Goal: Task Accomplishment & Management: Complete application form

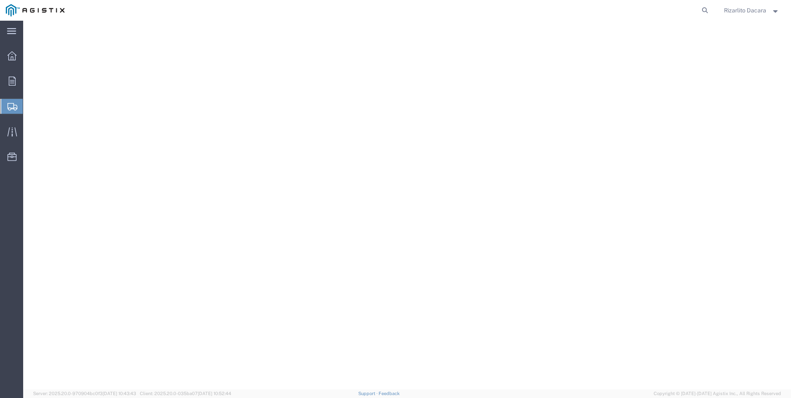
select select "9596"
select select
select select "PURCHORD"
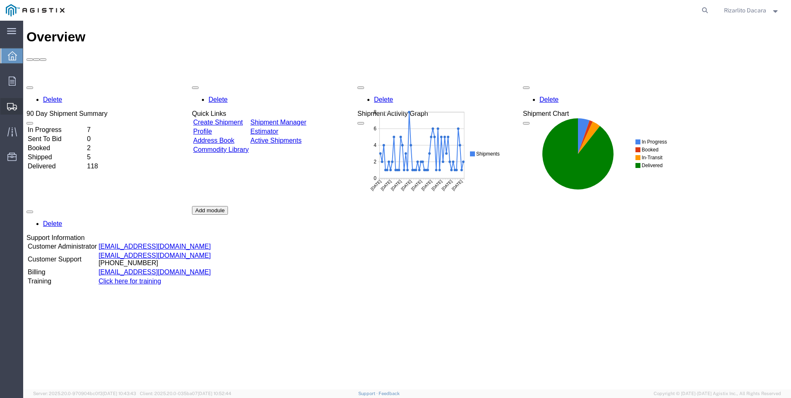
click at [0, 0] on span "Create Shipment" at bounding box center [0, 0] width 0 height 0
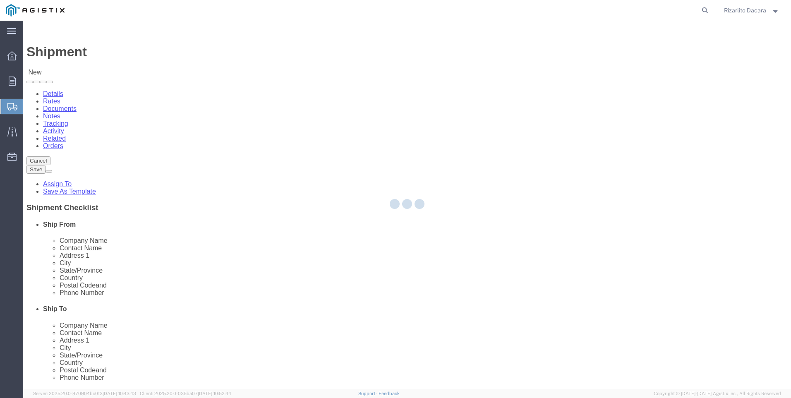
select select
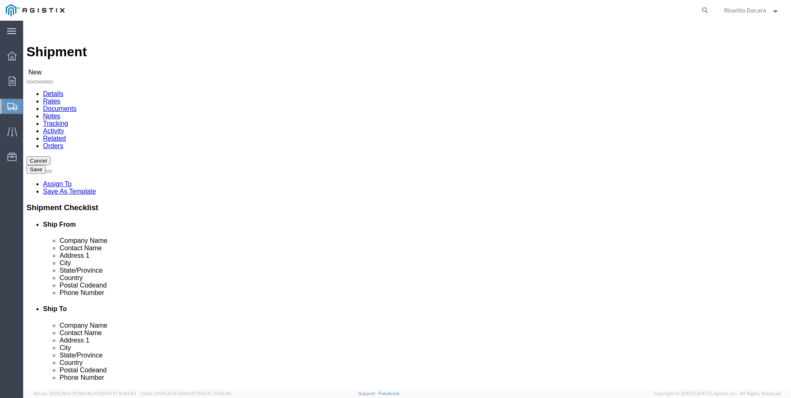
click select "Select MRC Global ([PERSON_NAME] Corp) PG&E"
select select "9596"
click select "Select MRC Global ([PERSON_NAME] Corp) PG&E"
select select
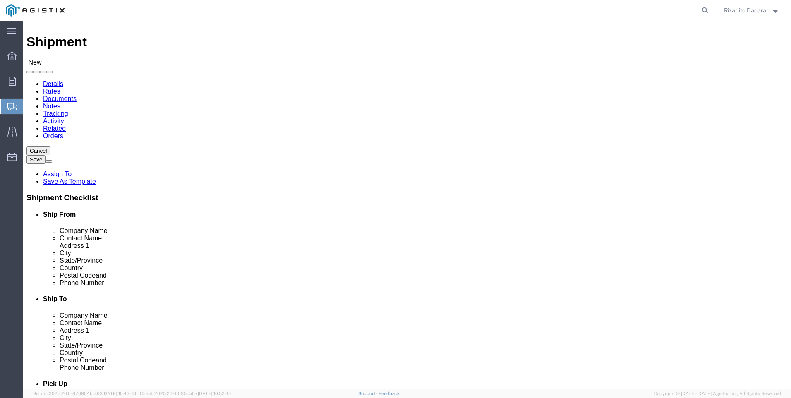
scroll to position [83, 0]
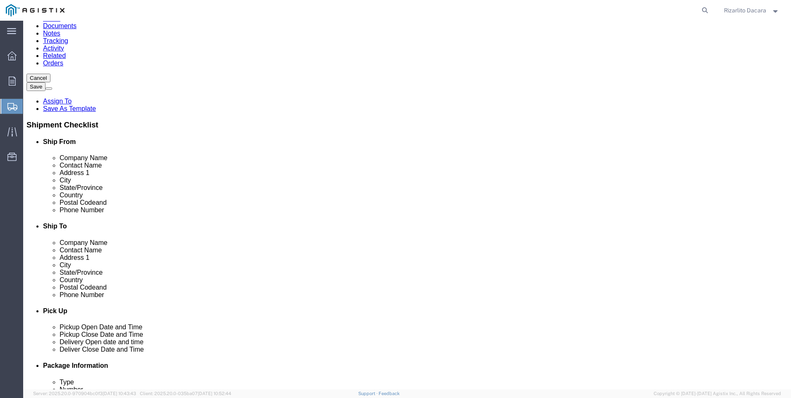
select select "MYPROFILE"
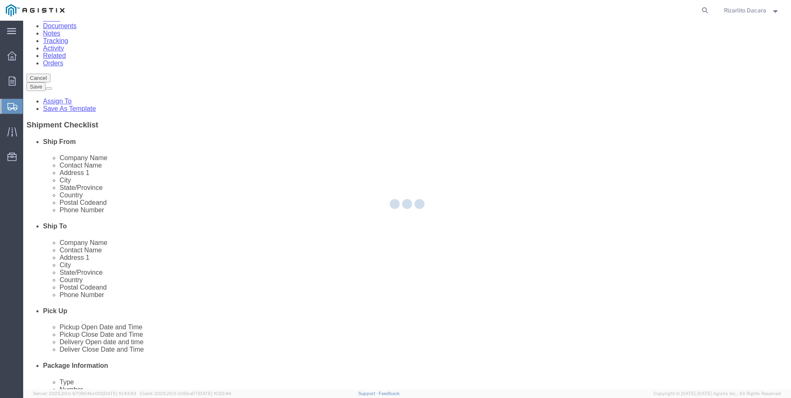
select select "CA"
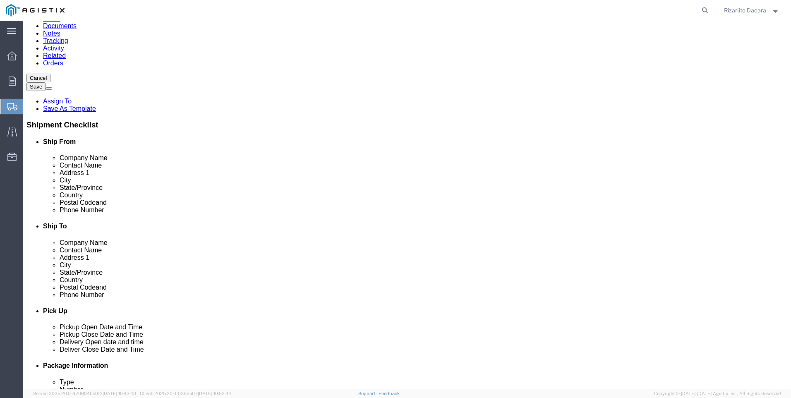
click input "text"
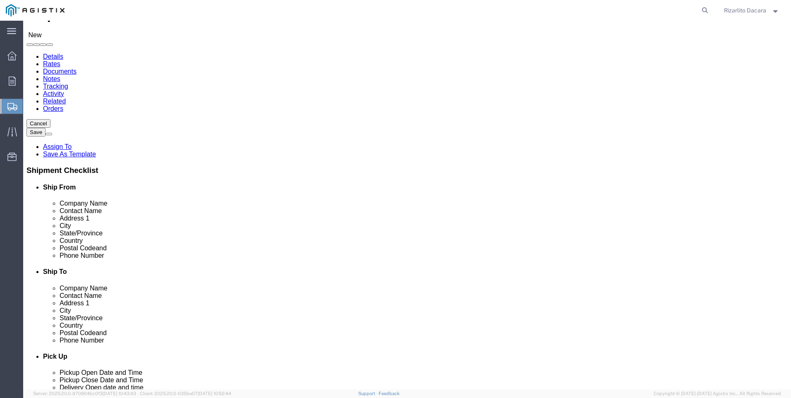
scroll to position [0, 0]
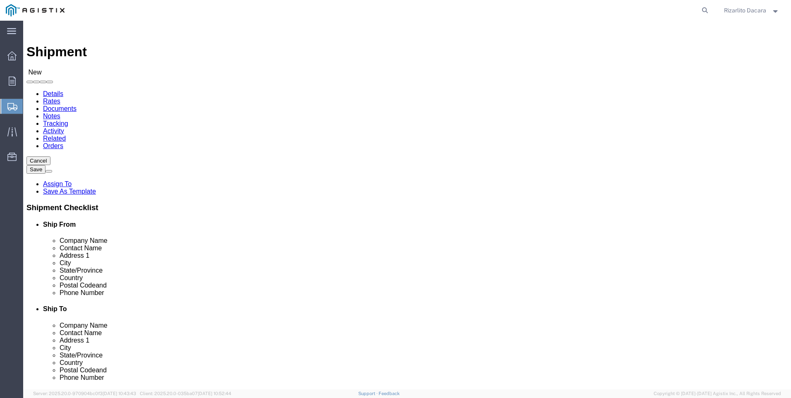
type input "6613916217"
click select "Select All Others [GEOGRAPHIC_DATA] [GEOGRAPHIC_DATA] [GEOGRAPHIC_DATA] [GEOGRA…"
select select "23082"
click select "Select All Others [GEOGRAPHIC_DATA] [GEOGRAPHIC_DATA] [GEOGRAPHIC_DATA] [GEOGRA…"
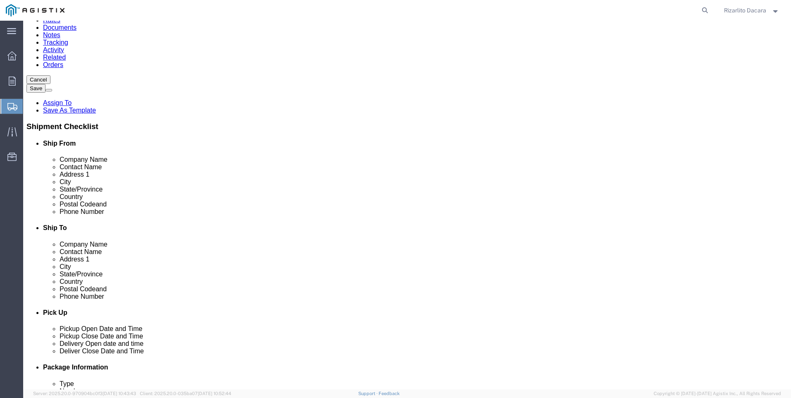
scroll to position [83, 0]
click input "text"
type input "stock"
click p "- PG&E - (Shipping Receiving) [STREET_ADDRESS][PERSON_NAME]"
select select "CA"
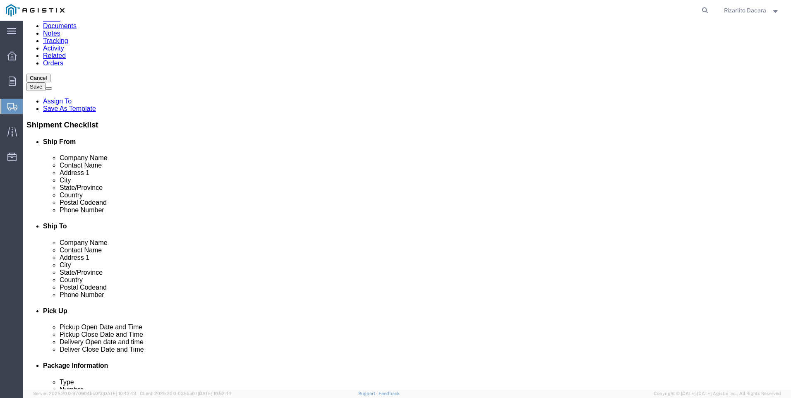
type input "Stockton"
click input "text"
type input "S"
type input "[PERSON_NAME]"
click input "text"
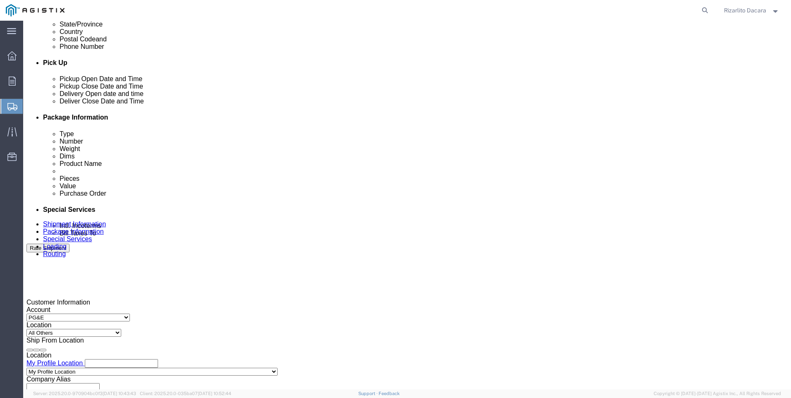
scroll to position [455, 0]
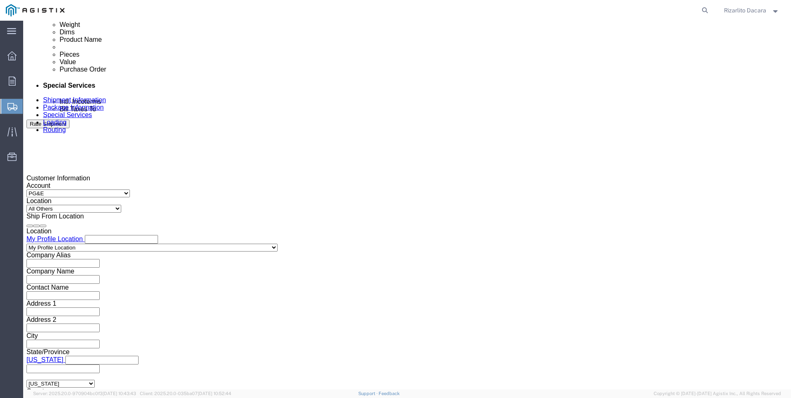
type input "[PHONE_NUMBER]"
click div "[DATE] 1:00 PM"
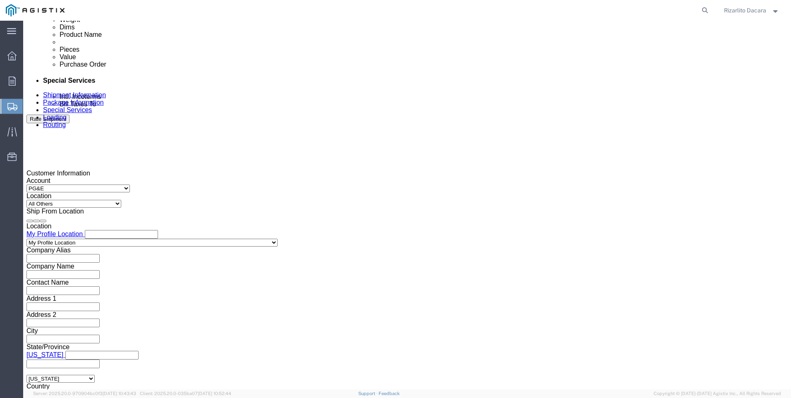
click button "Apply"
click div "[DATE] 2:00 PM"
type input "3:00 PM"
click button "Apply"
click div
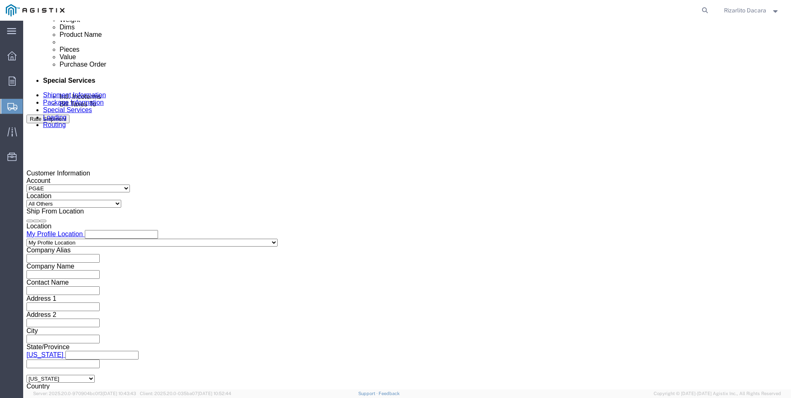
click input "4:00 PM"
type input "7:00 AM"
click button "Apply"
click div
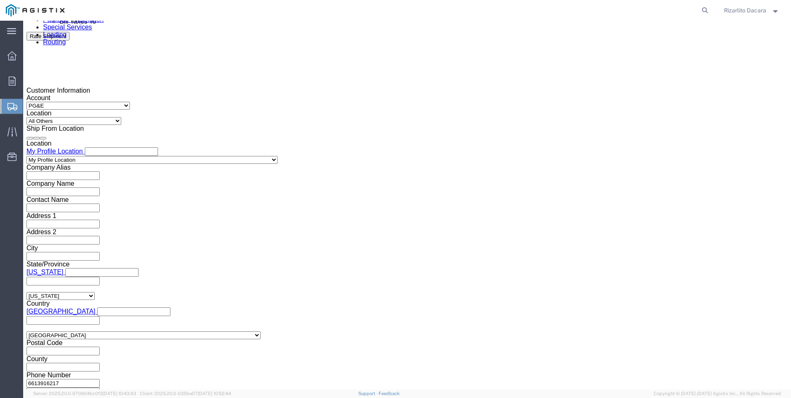
type input "11:00 AM"
click button "Apply"
click input "text"
type input "3501422984"
click select "Select Account Type Activity ID Airline Appointment Number ASN Batch Request # …"
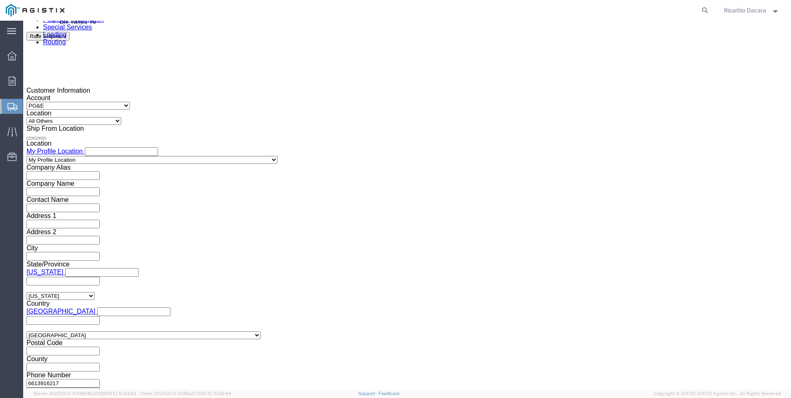
select select "SALEORDR"
click select "Select Account Type Activity ID Airline Appointment Number ASN Batch Request # …"
click input "text"
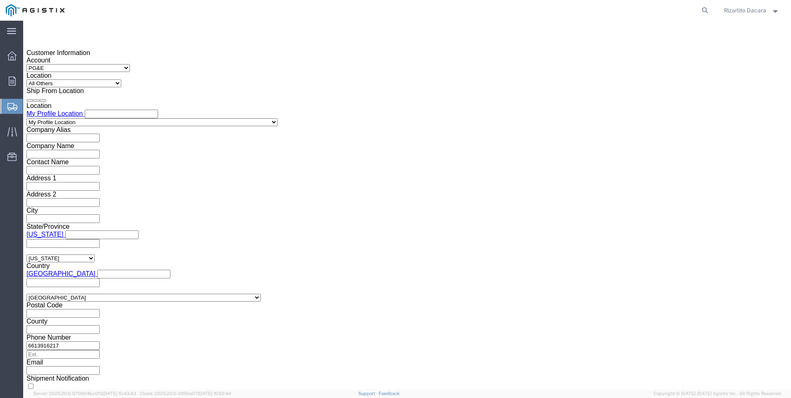
scroll to position [585, 0]
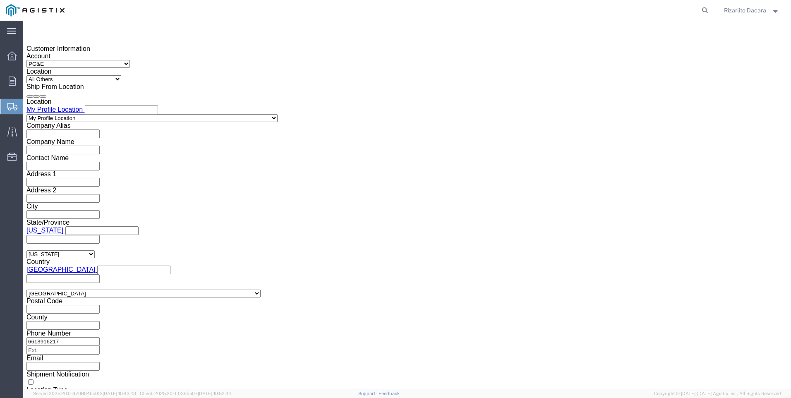
type input "100000107851"
click button "Continue"
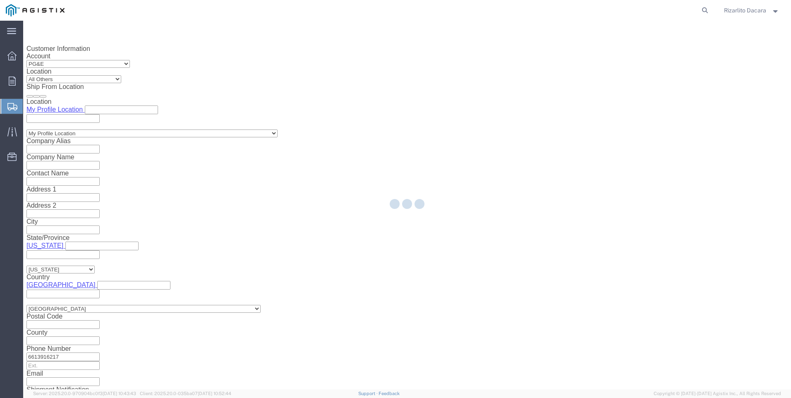
select select "21483"
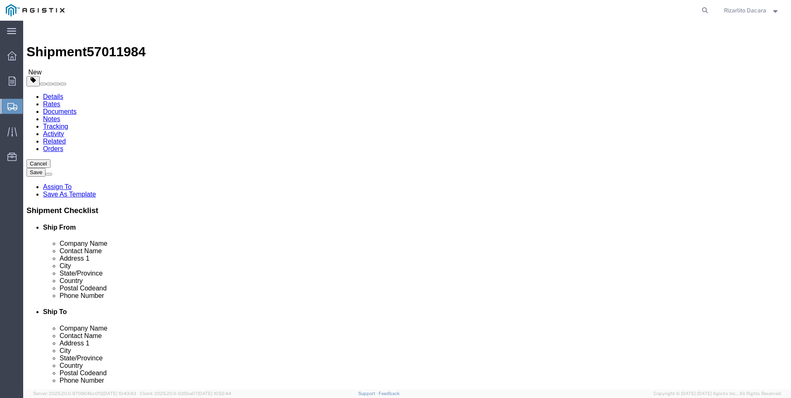
click select "Select Bulk Bundle(s) Cardboard Box(es) Carton(s) Crate(s) Drum(s) (Fiberboard)…"
select select "PSNS"
click select "Select Bulk Bundle(s) Cardboard Box(es) Carton(s) Crate(s) Drum(s) (Fiberboard)…"
click input "text"
type input "48"
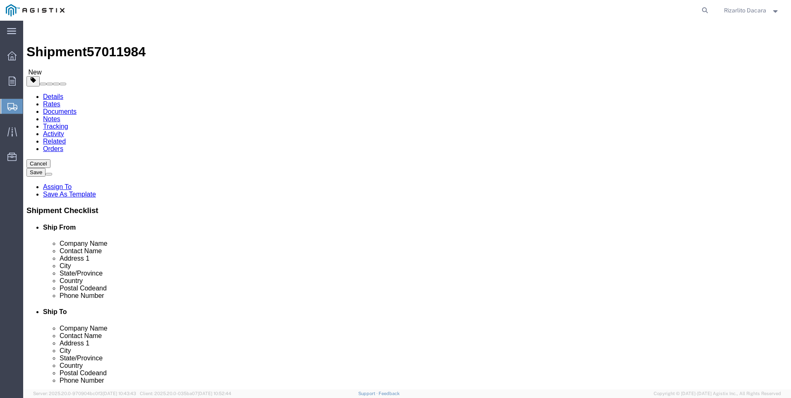
type input "40"
type input "8"
type input "12"
type input "520"
click span
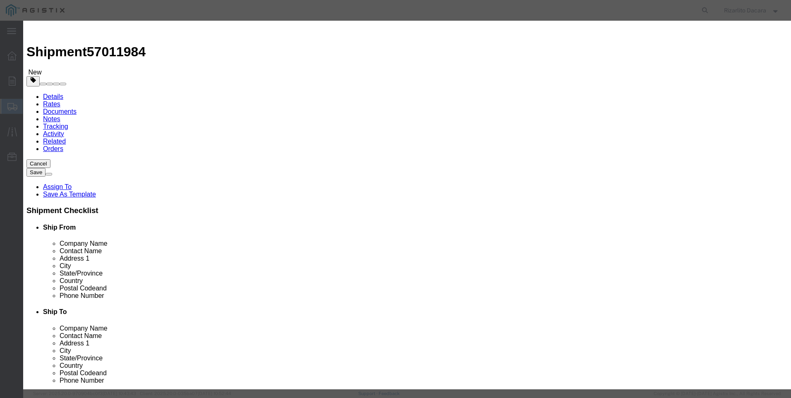
click input "text"
type input "8 3r 90 deg weld ell"
click input "0"
type input "5"
click input "text"
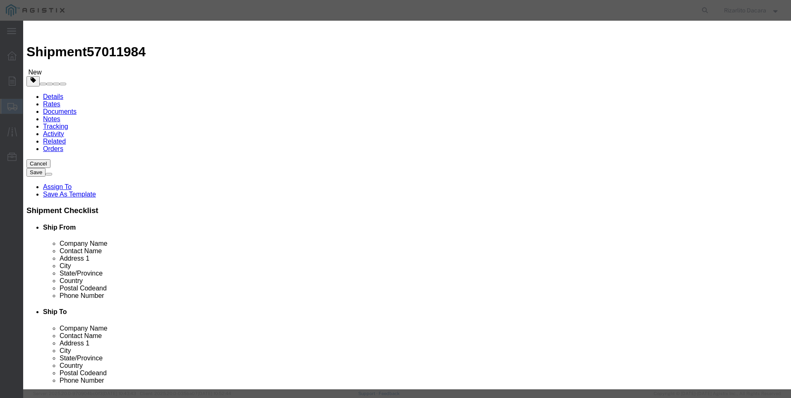
type input "7,990.44"
click select "Select 50 55 60 65 70 85 92.5 100 125 175 250 300 400"
select select "60"
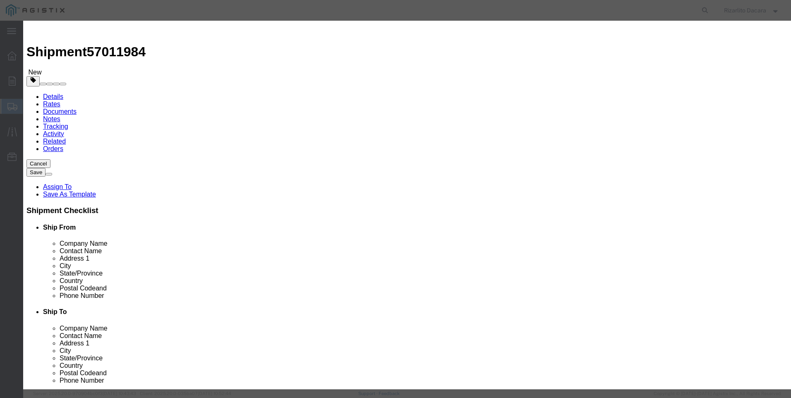
click select "Select 50 55 60 65 70 85 92.5 100 125 175 250 300 400"
click button "Save & Close"
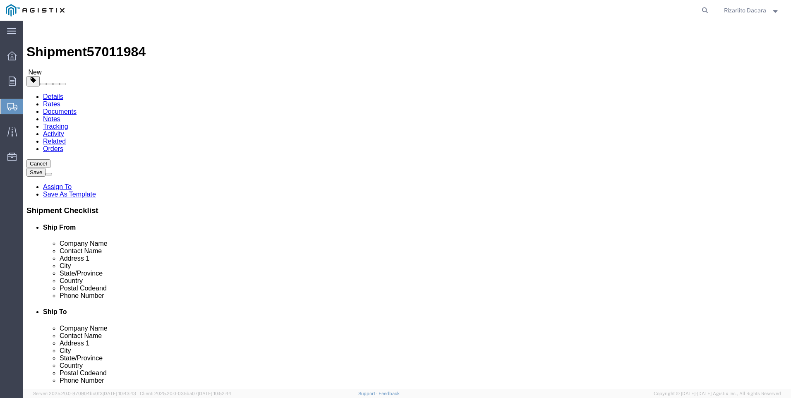
click button "Rate Shipment"
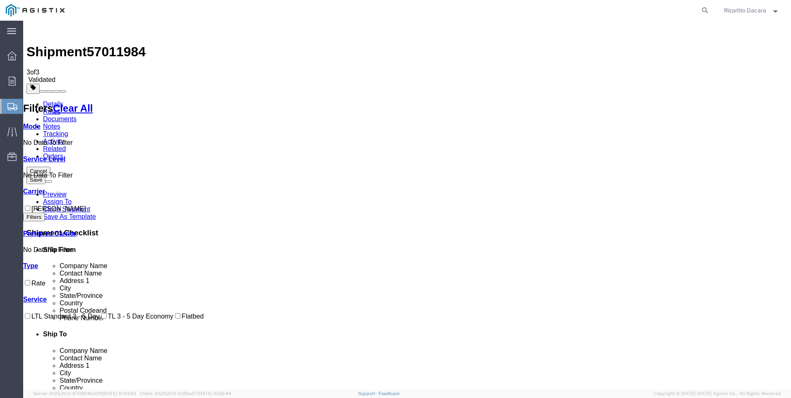
checkbox input "true"
